Goal: Register for event/course

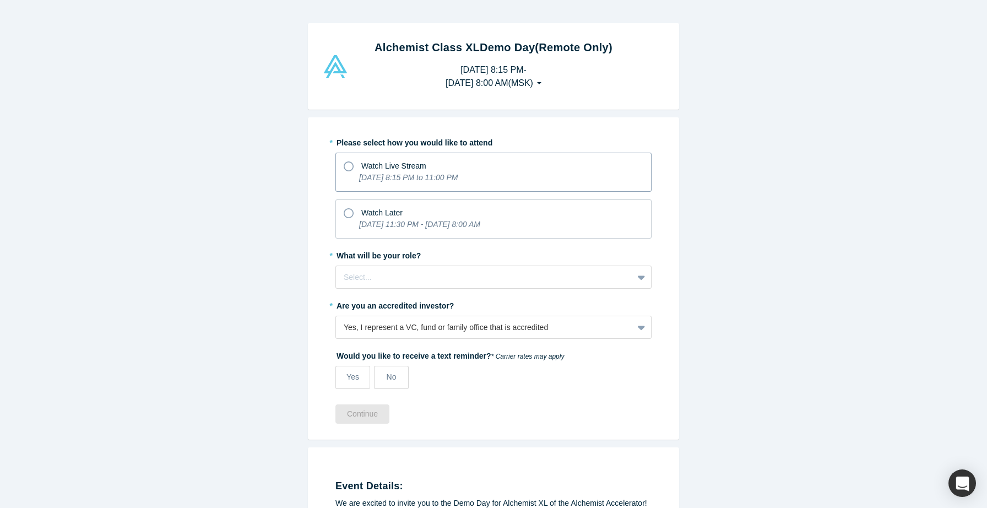
click at [344, 170] on icon at bounding box center [349, 166] width 10 height 10
click at [0, 0] on input "Watch Live Stream [DATE] 8:15 PM to 11:00 PM" at bounding box center [0, 0] width 0 height 0
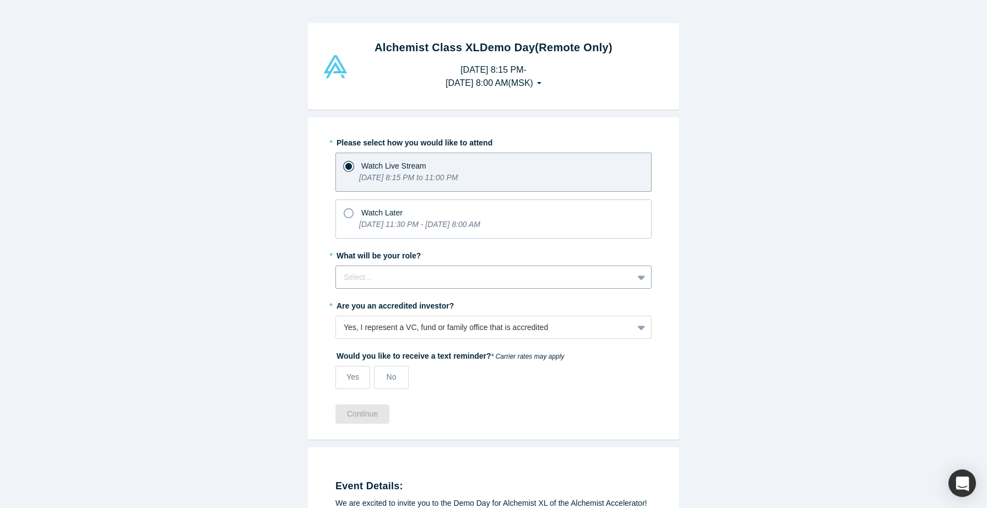
click at [402, 271] on div at bounding box center [485, 277] width 282 height 14
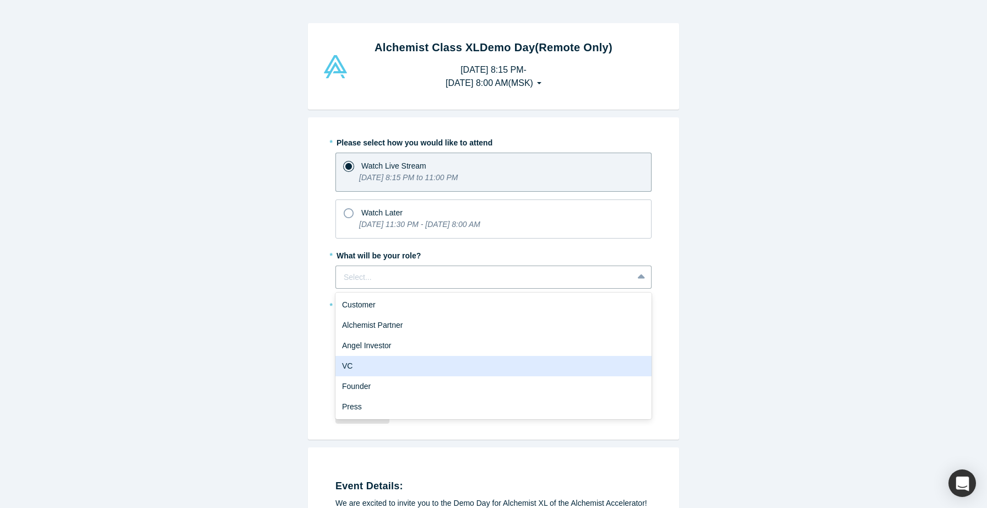
click at [362, 356] on div "VC" at bounding box center [493, 366] width 316 height 20
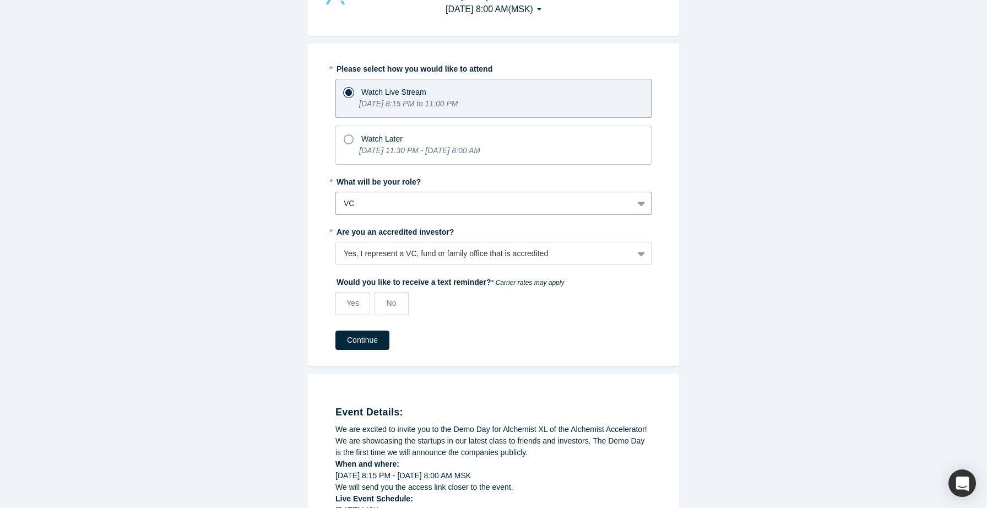
scroll to position [137, 0]
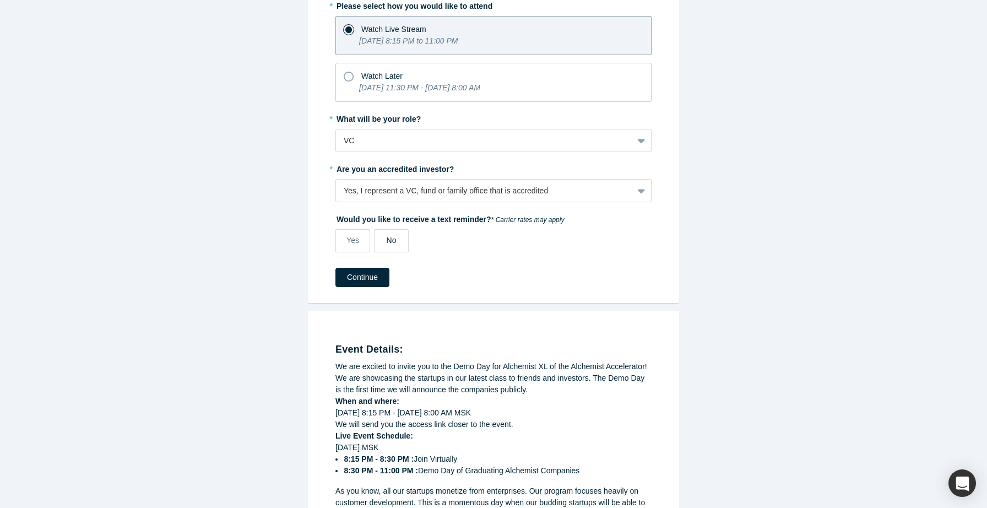
click at [392, 241] on span "No" at bounding box center [392, 240] width 10 height 9
click at [0, 0] on input "No" at bounding box center [0, 0] width 0 height 0
click at [370, 283] on button "Continue" at bounding box center [362, 277] width 54 height 19
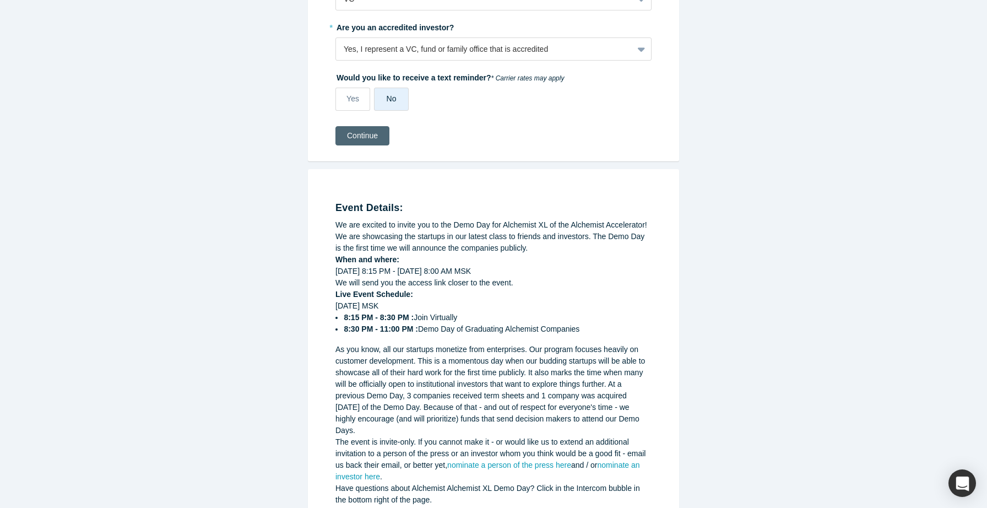
scroll to position [319, 0]
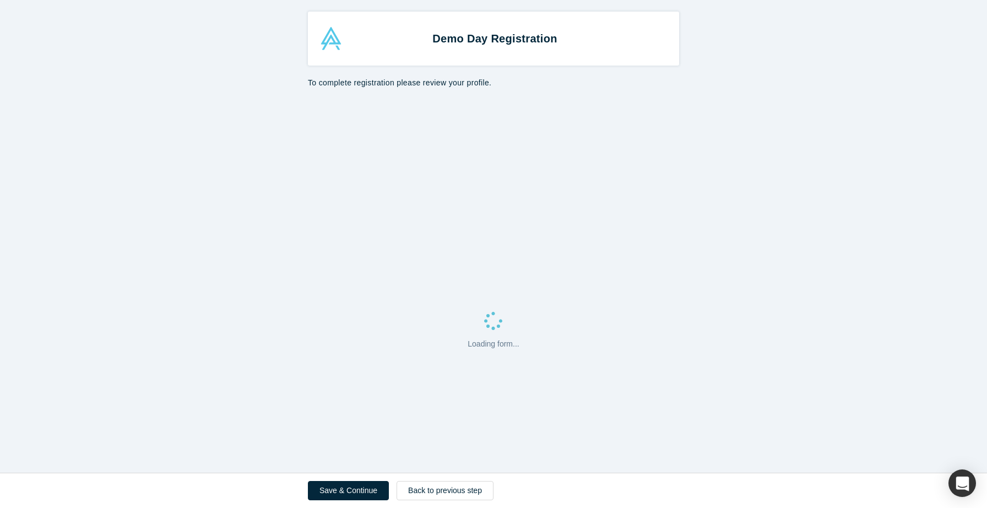
select select "CY"
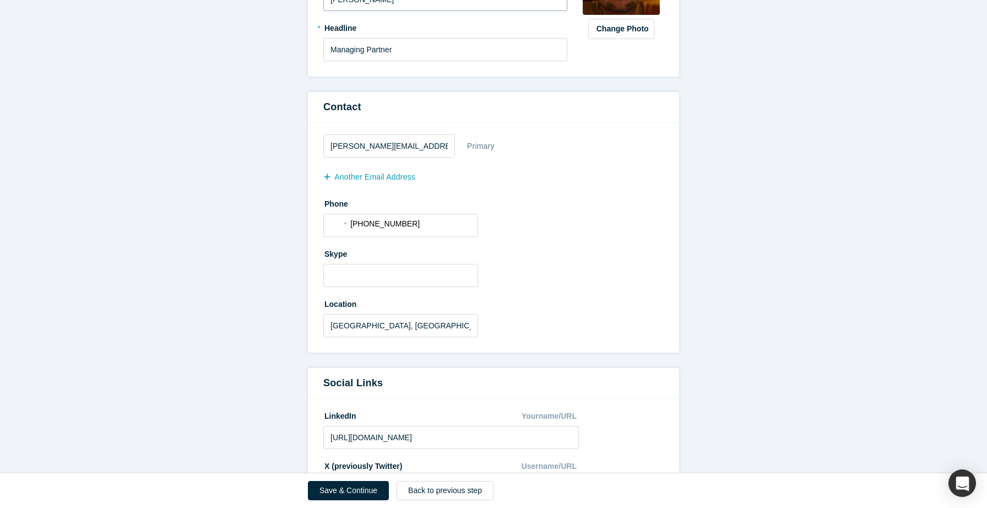
scroll to position [242, 0]
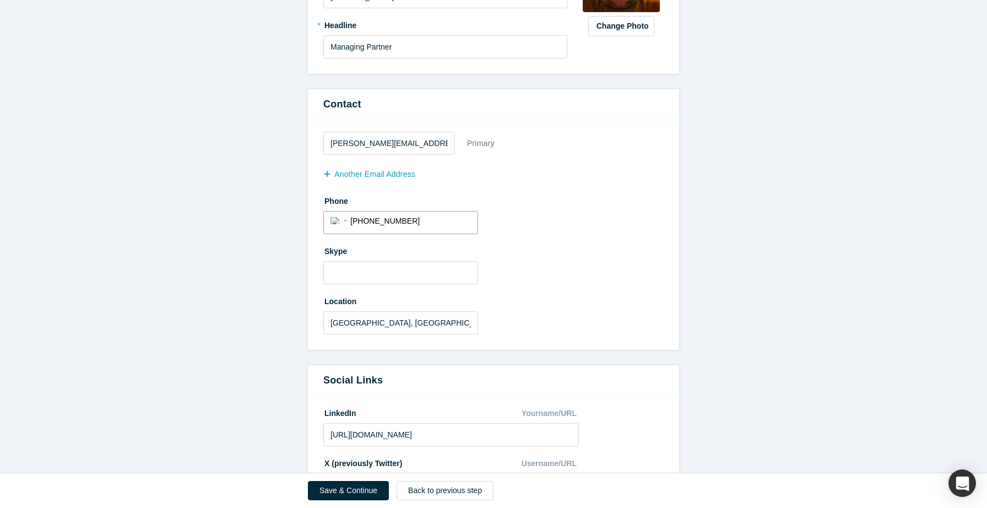
click at [383, 216] on input "[PHONE_NUMBER]" at bounding box center [410, 221] width 121 height 16
type input "[PHONE_NUMBER]"
click at [528, 247] on label "Skype" at bounding box center [493, 249] width 340 height 15
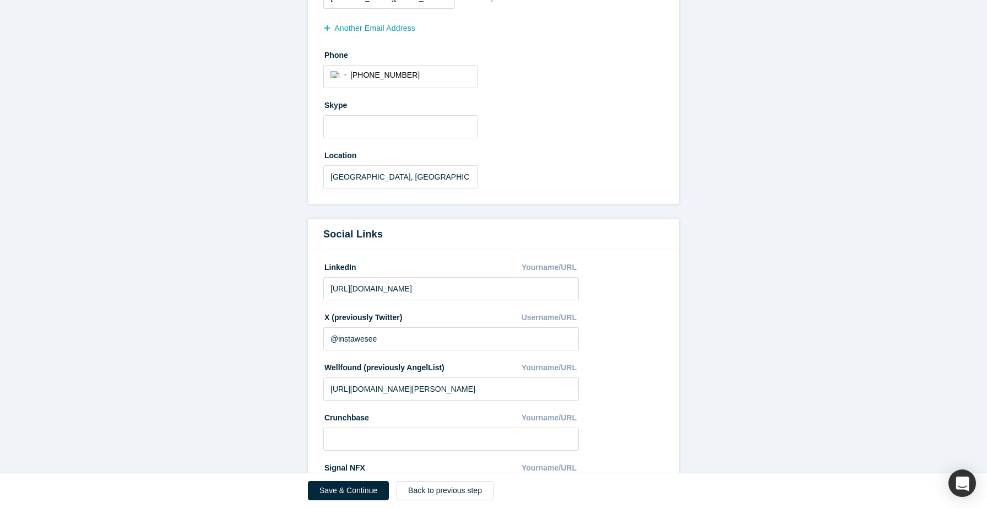
scroll to position [497, 0]
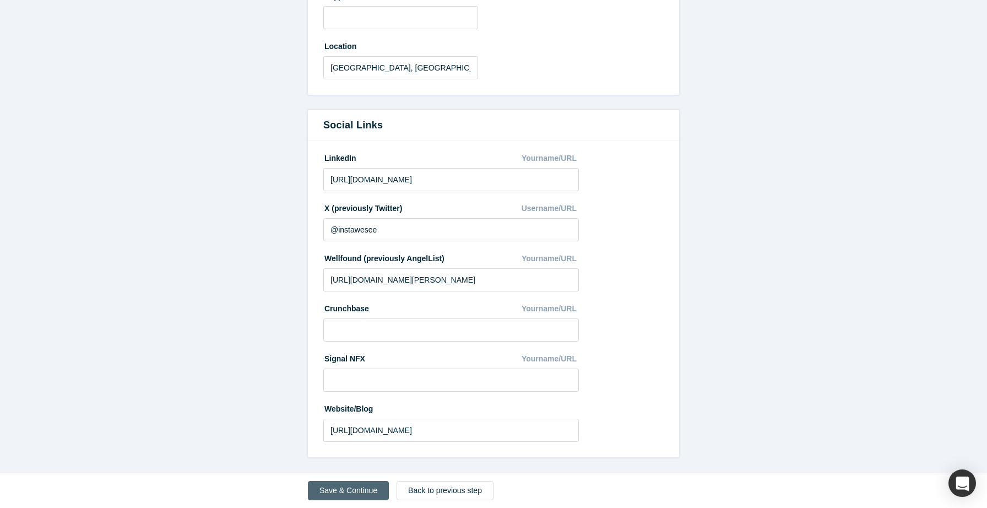
click at [354, 492] on button "Save & Continue" at bounding box center [348, 490] width 81 height 19
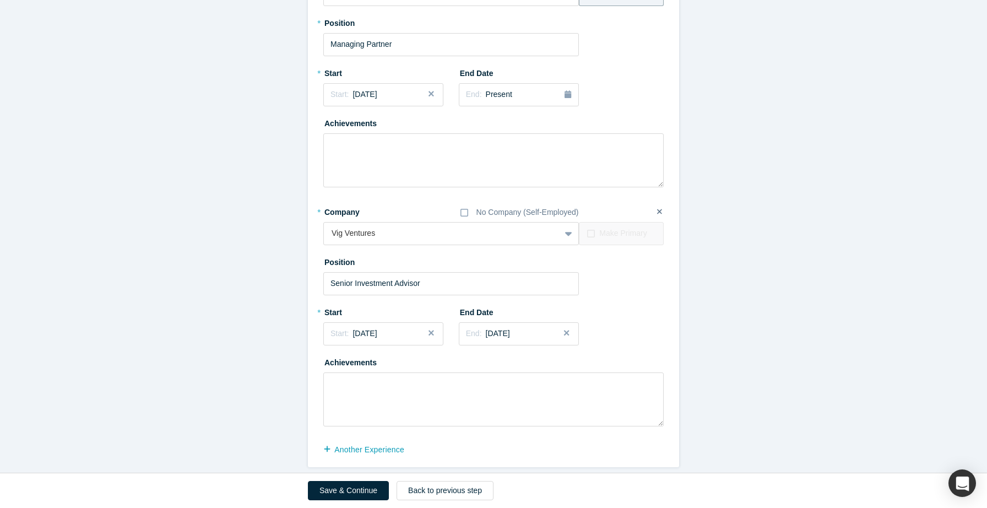
scroll to position [694, 0]
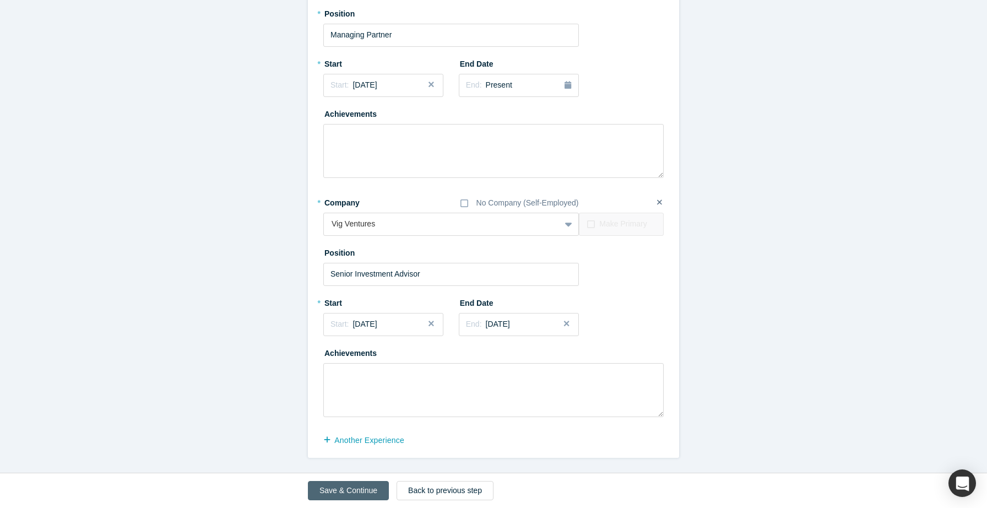
click at [335, 483] on button "Save & Continue" at bounding box center [348, 490] width 81 height 19
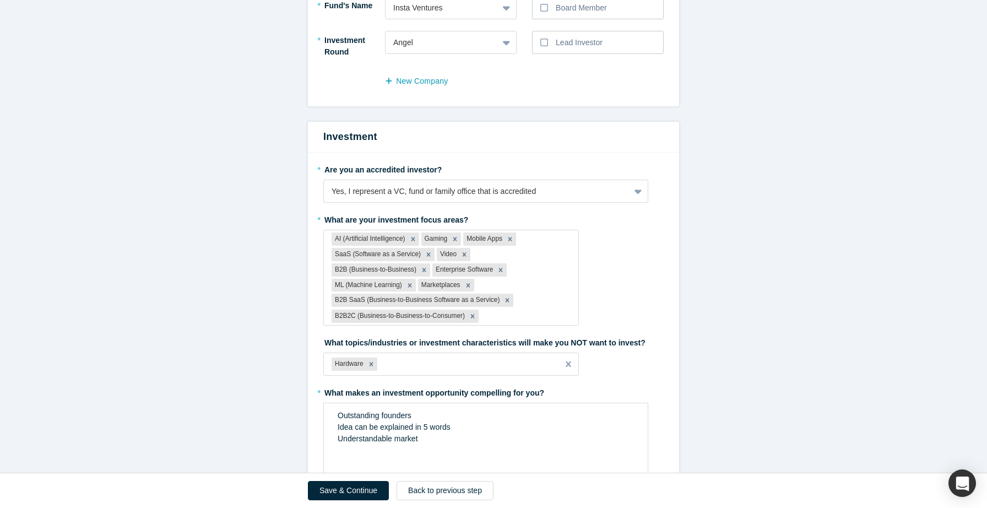
scroll to position [362, 0]
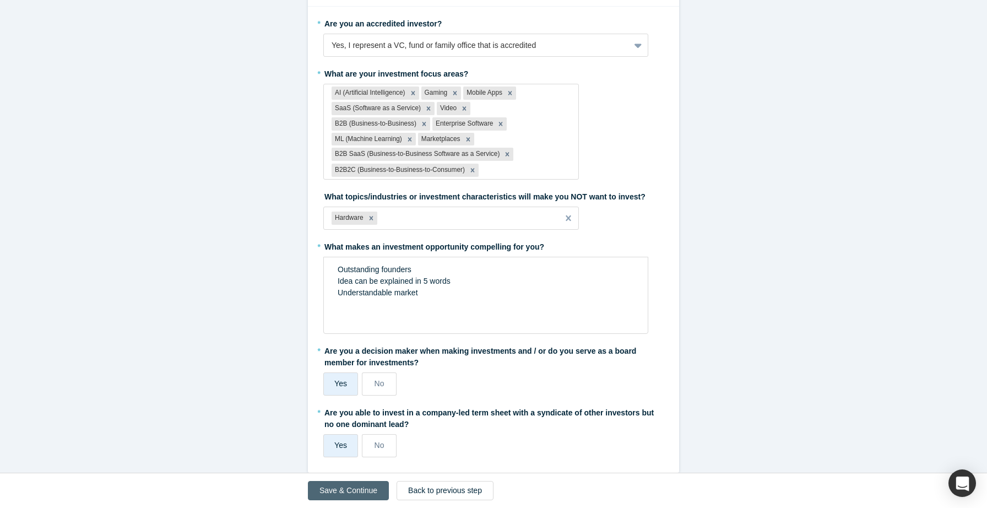
click at [333, 486] on button "Save & Continue" at bounding box center [348, 490] width 81 height 19
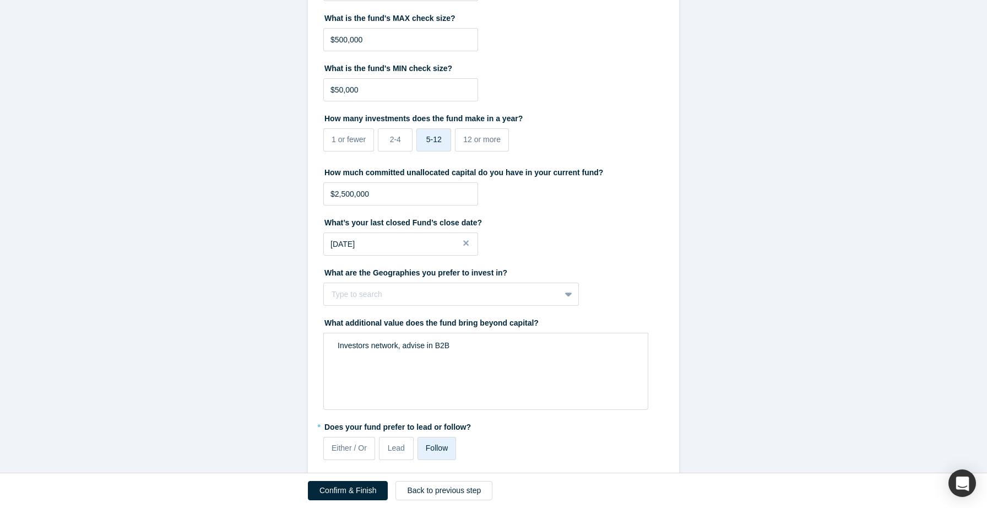
scroll to position [383, 0]
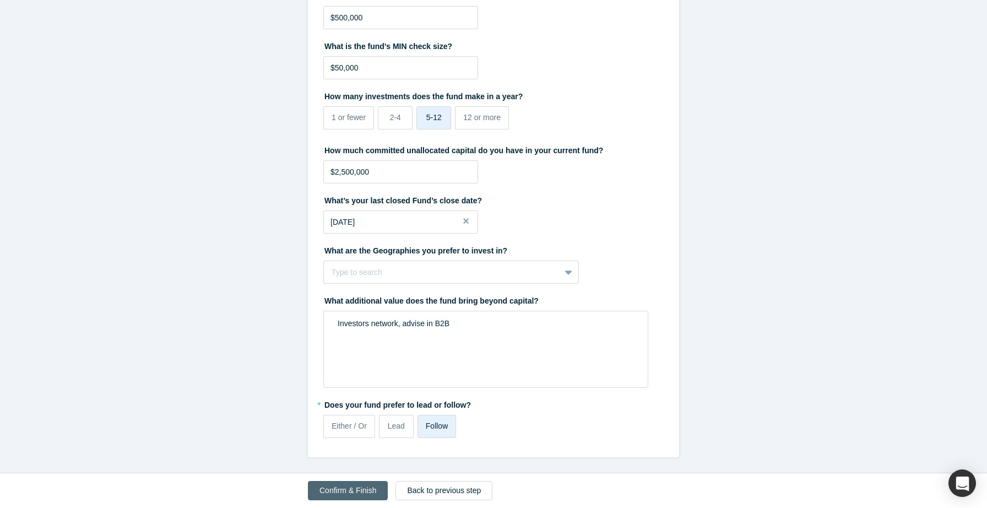
click at [345, 493] on button "Confirm & Finish" at bounding box center [348, 490] width 80 height 19
